Goal: Check status

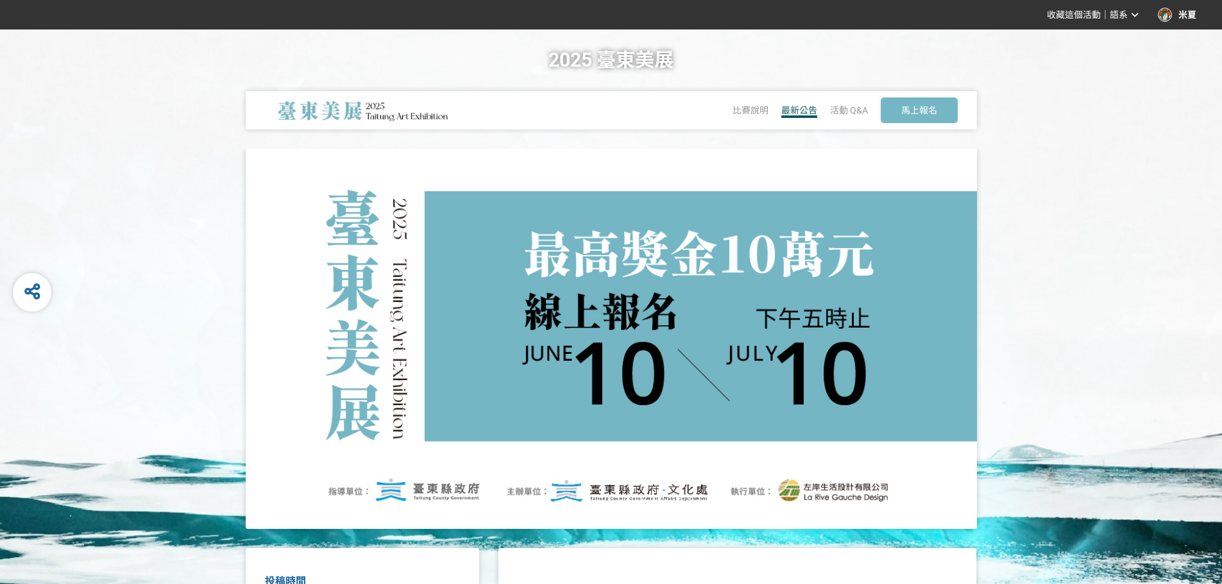
click at [800, 110] on span "最新公告" at bounding box center [799, 110] width 36 height 10
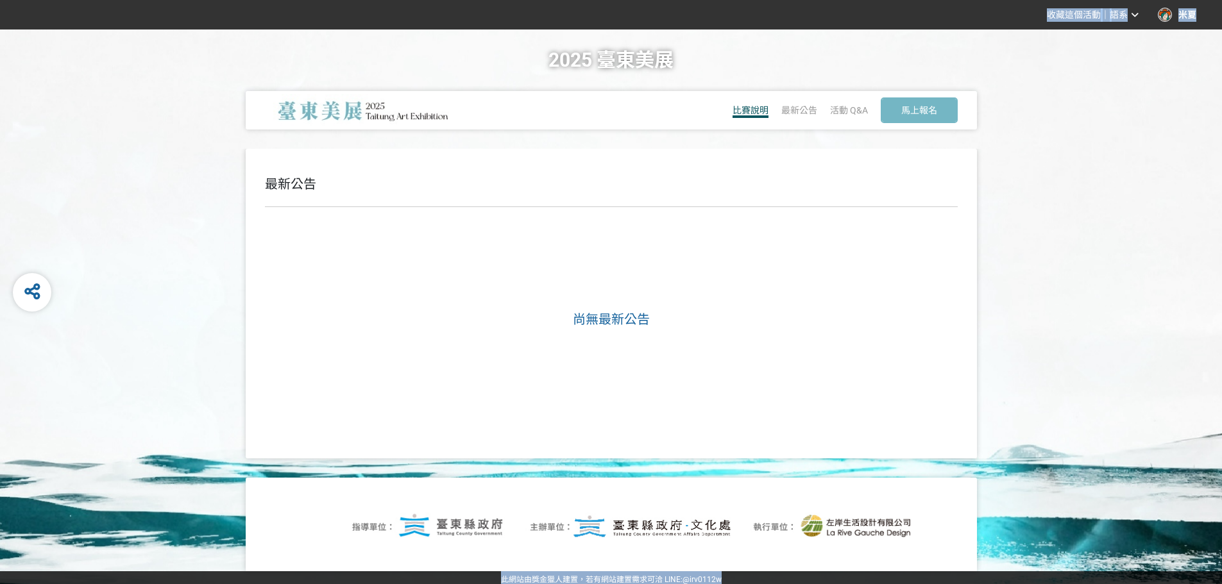
click at [755, 114] on span "比賽說明" at bounding box center [750, 110] width 36 height 10
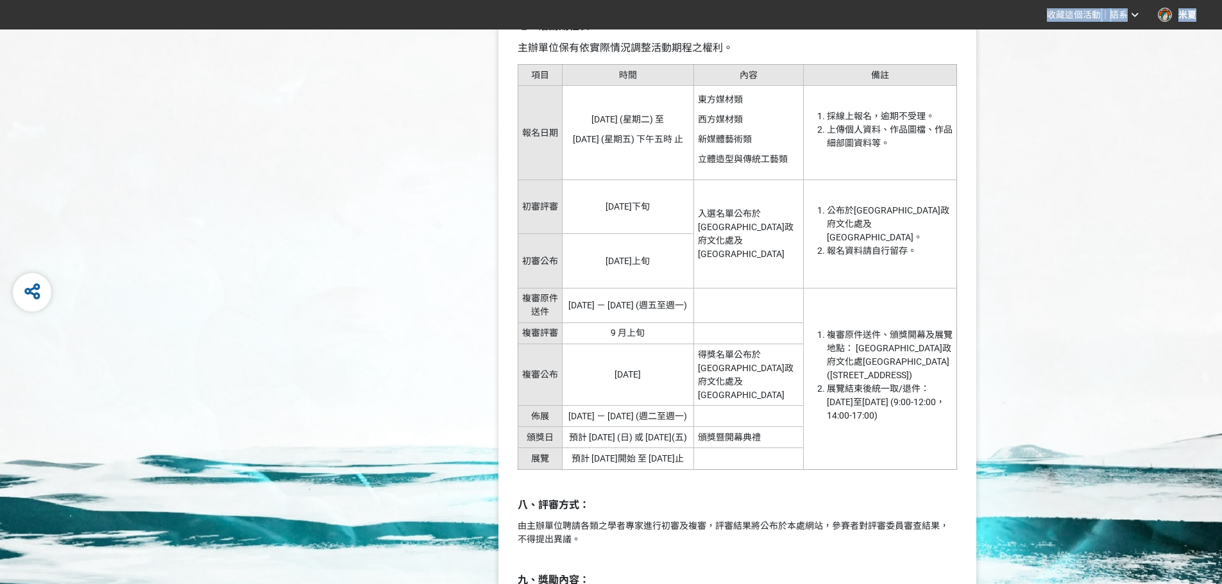
scroll to position [1795, 0]
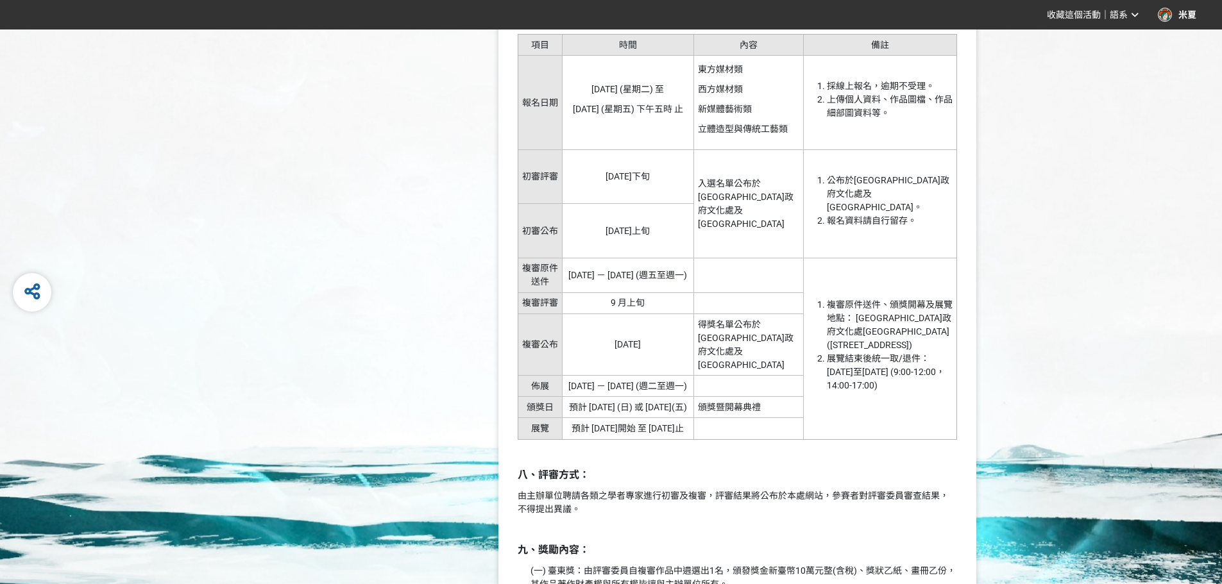
click at [761, 183] on td "入選名單公布於臺東縣政府文化處及臺東美術館網站" at bounding box center [749, 204] width 110 height 108
click at [780, 183] on td "入選名單公布於臺東縣政府文化處及臺東美術館網站" at bounding box center [749, 204] width 110 height 108
click at [781, 183] on td "入選名單公布於臺東縣政府文化處及臺東美術館網站" at bounding box center [749, 204] width 110 height 108
click at [782, 184] on td "入選名單公布於臺東縣政府文化處及臺東美術館網站" at bounding box center [749, 204] width 110 height 108
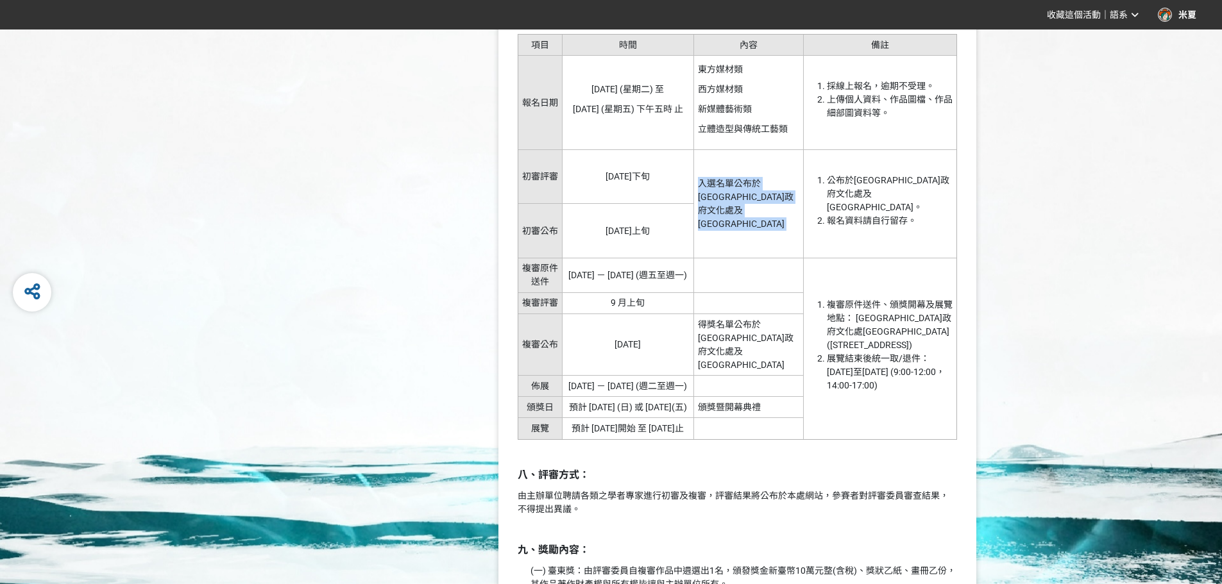
click at [783, 184] on td "入選名單公布於臺東縣政府文化處及臺東美術館網站" at bounding box center [749, 204] width 110 height 108
click at [771, 192] on td "入選名單公布於臺東縣政府文化處及臺東美術館網站" at bounding box center [749, 204] width 110 height 108
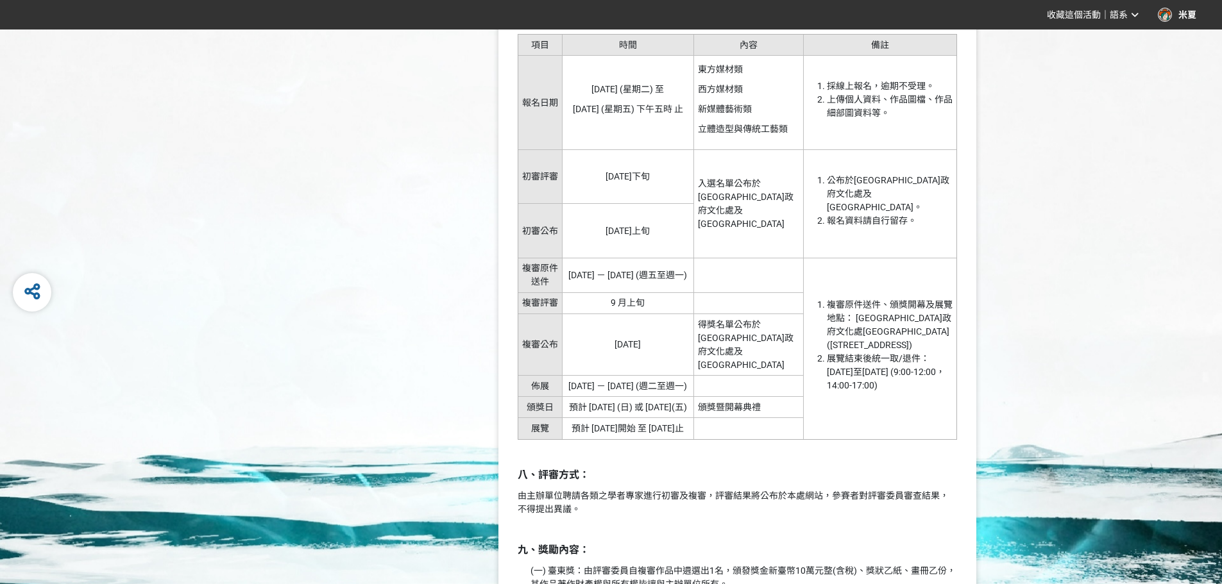
click at [761, 182] on td "入選名單公布於臺東縣政府文化處及臺東美術館網站" at bounding box center [749, 204] width 110 height 108
click at [807, 181] on tr "初審評審 114 年 7 月下旬 入選名單公布於臺東縣政府文化處及臺東美術館網站 公布於臺東縣政府文化處及臺東美術館網站。 報名資料請自行留存。" at bounding box center [737, 177] width 439 height 54
drag, startPoint x: 802, startPoint y: 200, endPoint x: 734, endPoint y: 201, distance: 68.6
click at [746, 204] on tr "初審評審 114 年 7 月下旬 入選名單公布於臺東縣政府文化處及臺東美術館網站 公布於臺東縣政府文化處及臺東美術館網站。 報名資料請自行留存。" at bounding box center [737, 177] width 439 height 54
click at [734, 201] on td "入選名單公布於臺東縣政府文化處及臺東美術館網站" at bounding box center [749, 204] width 110 height 108
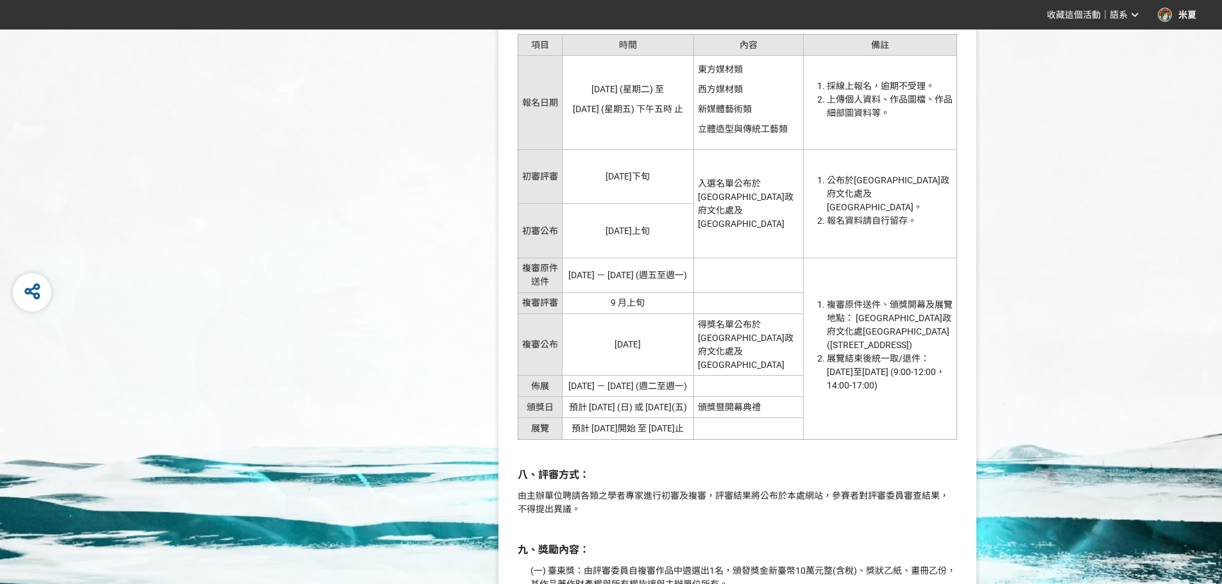
click at [733, 201] on td "入選名單公布於臺東縣政府文化處及臺東美術館網站" at bounding box center [749, 204] width 110 height 108
click at [730, 198] on td "入選名單公布於臺東縣政府文化處及臺東美術館網站" at bounding box center [749, 204] width 110 height 108
click at [732, 195] on td "入選名單公布於臺東縣政府文化處及臺東美術館網站" at bounding box center [749, 204] width 110 height 108
click at [763, 182] on td "入選名單公布於臺東縣政府文化處及臺東美術館網站" at bounding box center [749, 204] width 110 height 108
click at [762, 181] on td "入選名單公布於臺東縣政府文化處及臺東美術館網站" at bounding box center [749, 204] width 110 height 108
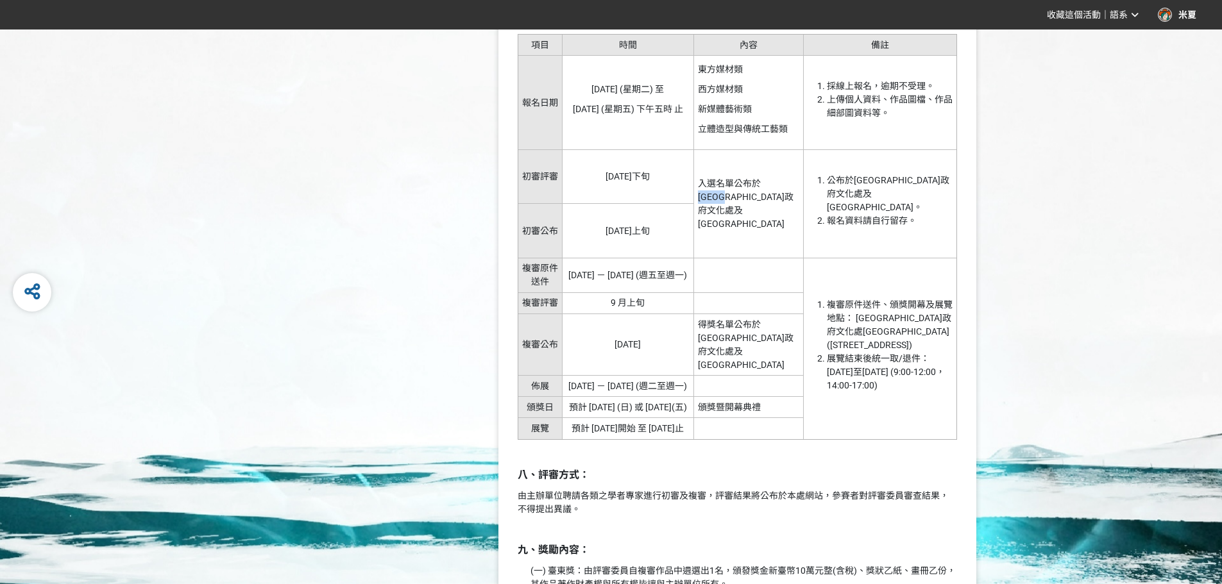
click at [793, 184] on td "入選名單公布於臺東縣政府文化處及臺東美術館網站" at bounding box center [749, 204] width 110 height 108
click at [761, 205] on td "入選名單公布於臺東縣政府文化處及臺東美術館網站" at bounding box center [749, 204] width 110 height 108
click at [728, 195] on td "入選名單公布於臺東縣政府文化處及臺東美術館網站" at bounding box center [749, 204] width 110 height 108
click at [760, 182] on td "入選名單公布於臺東縣政府文化處及臺東美術館網站" at bounding box center [749, 204] width 110 height 108
drag, startPoint x: 760, startPoint y: 182, endPoint x: 777, endPoint y: 216, distance: 37.9
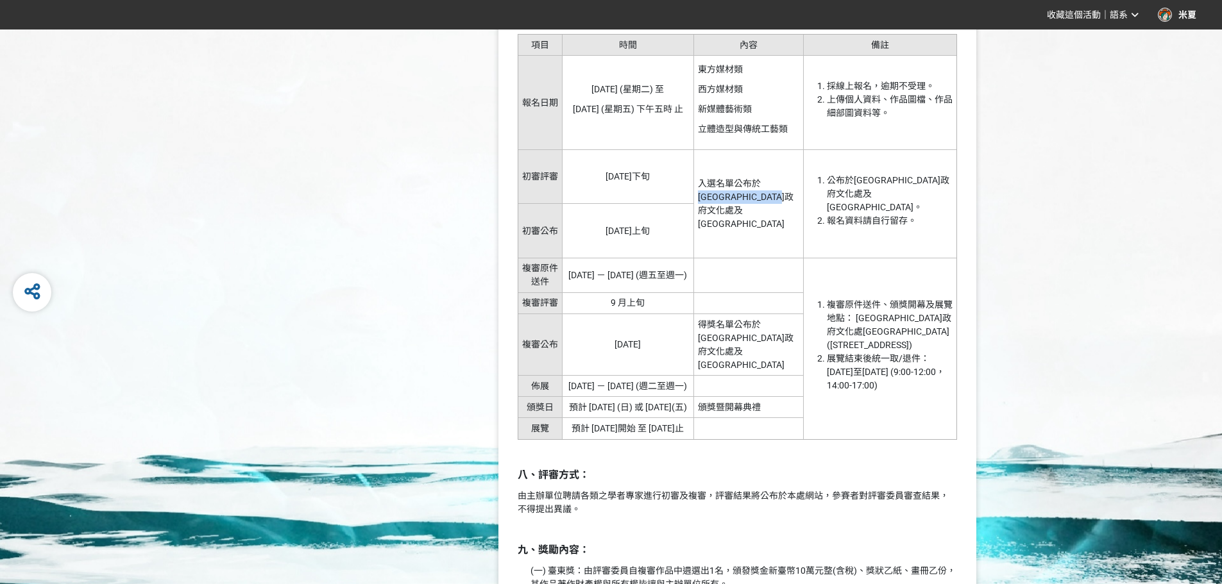
click at [777, 216] on td "入選名單公布於臺東縣政府文化處及臺東美術館網站" at bounding box center [749, 204] width 110 height 108
drag, startPoint x: 777, startPoint y: 216, endPoint x: 763, endPoint y: 196, distance: 24.5
click at [775, 216] on td "入選名單公布於臺東縣政府文化處及臺東美術館網站" at bounding box center [749, 204] width 110 height 108
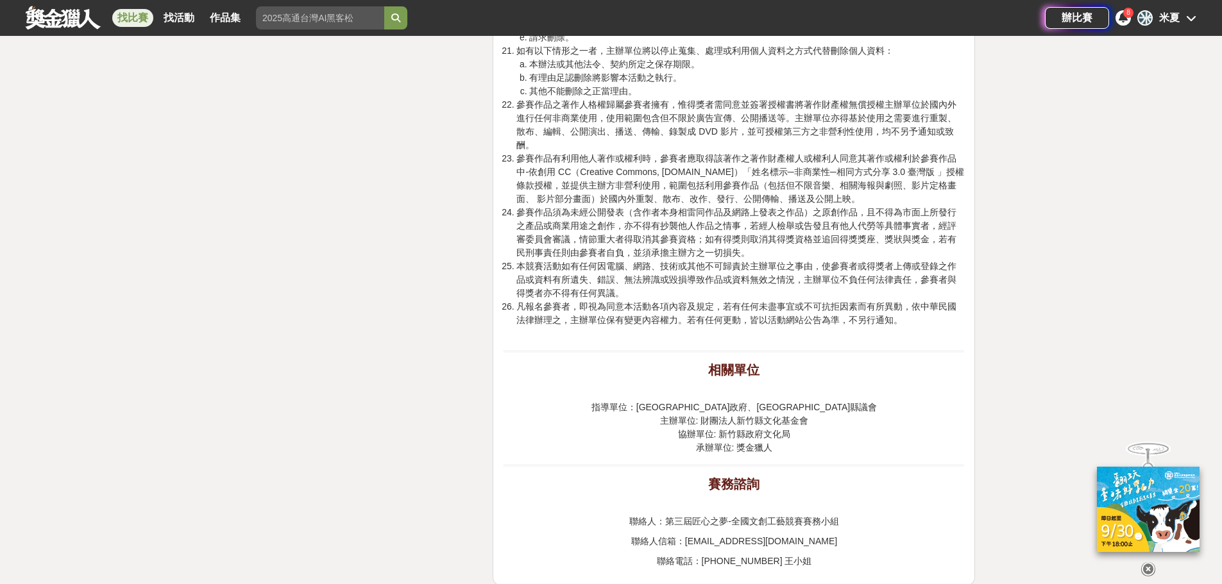
scroll to position [3014, 0]
click at [1122, 26] on div "辦比賽 8 米 米夏" at bounding box center [1120, 18] width 151 height 36
click at [1121, 20] on icon at bounding box center [1122, 17] width 9 height 10
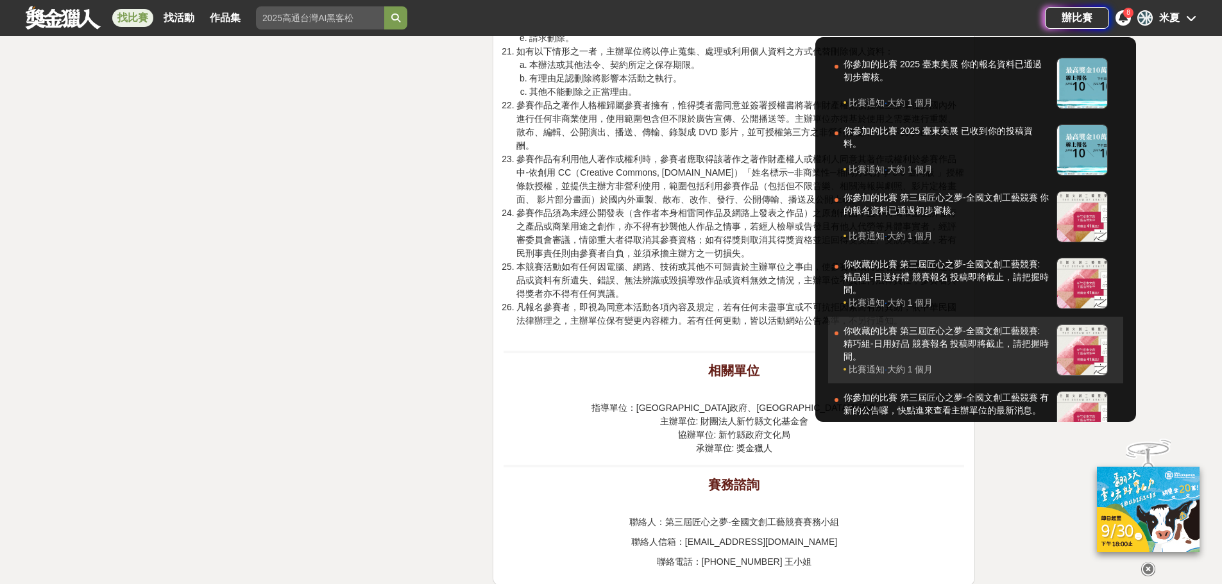
scroll to position [2821, 0]
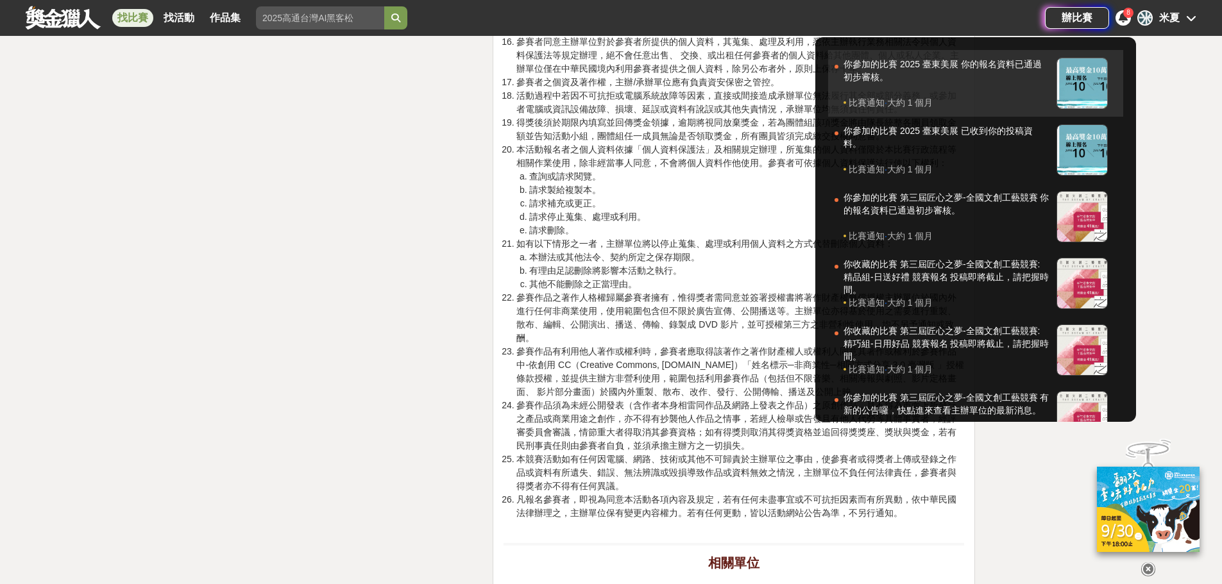
click at [887, 70] on div "你參加的比賽 2025 臺東美展 你的報名資料已通過初步審核。" at bounding box center [946, 77] width 206 height 38
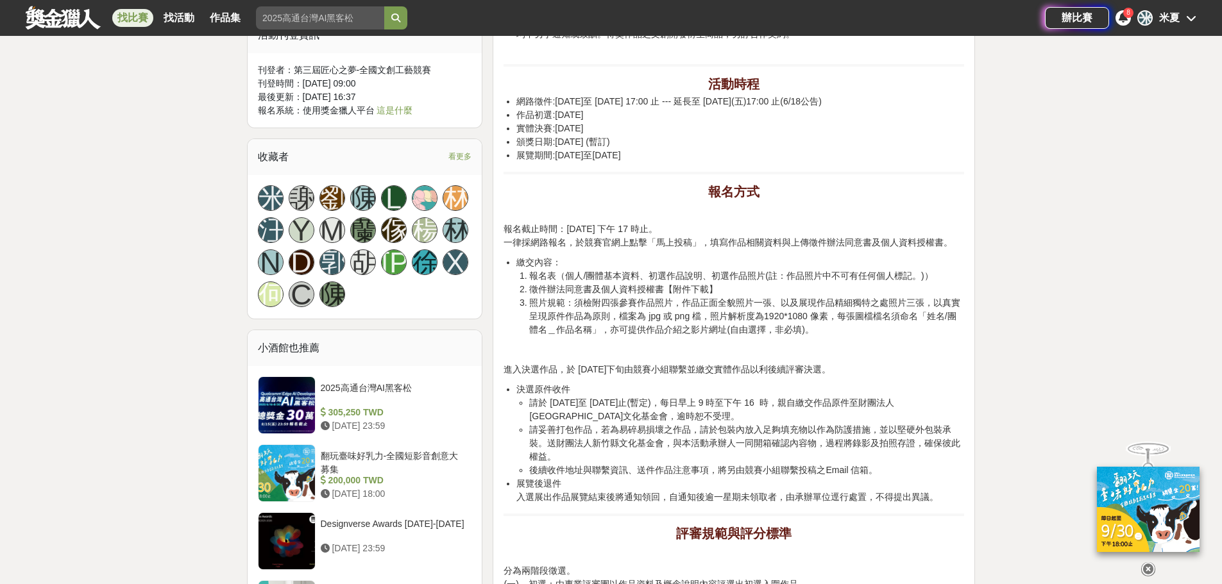
scroll to position [1347, 0]
